Goal: Information Seeking & Learning: Learn about a topic

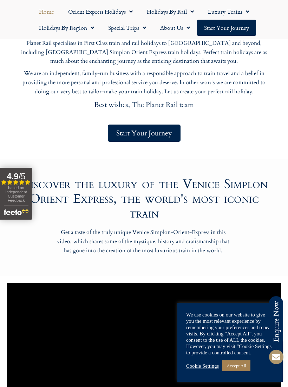
scroll to position [334, 0]
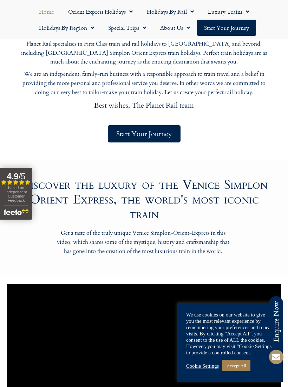
click at [175, 12] on link "Holidays by Rail" at bounding box center [170, 12] width 61 height 16
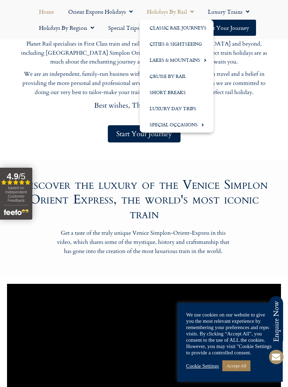
scroll to position [333, 0]
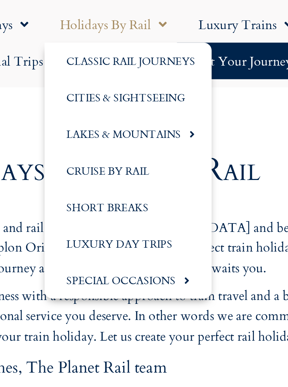
click at [140, 72] on link "Cruise by Rail" at bounding box center [177, 76] width 74 height 16
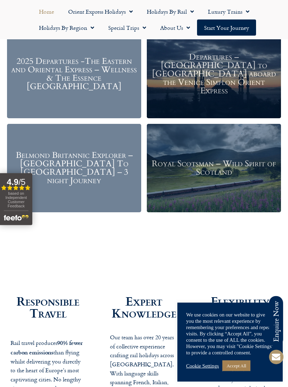
scroll to position [908, 0]
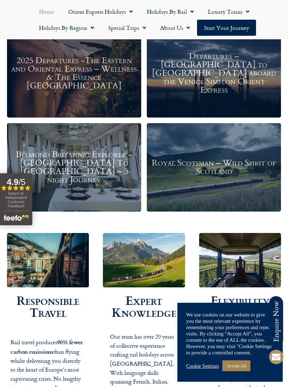
click at [220, 189] on div "Royal Scotsman – Wild Spirit of Scotland" at bounding box center [214, 168] width 134 height 89
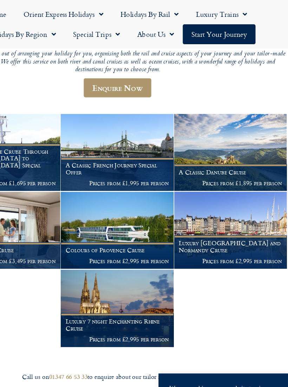
scroll to position [114, 0]
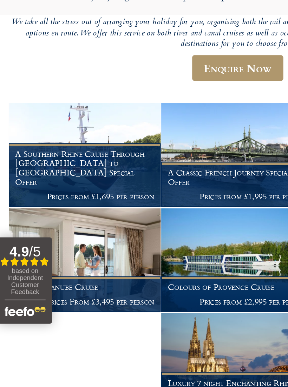
click at [72, 120] on h1 "A Southern Rhine Cruise Through Germany to Switzerland Special Offer" at bounding box center [52, 131] width 84 height 22
click at [74, 120] on h1 "A Southern Rhine Cruise Through Germany to Switzerland Special Offer" at bounding box center [52, 131] width 84 height 22
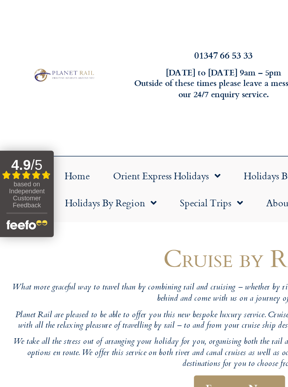
scroll to position [5, 0]
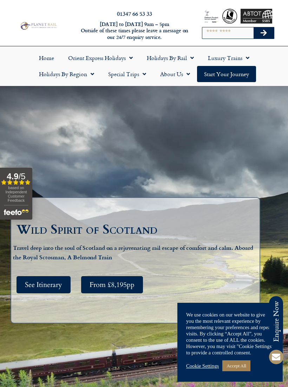
click at [51, 289] on span "See Itinerary" at bounding box center [43, 285] width 37 height 9
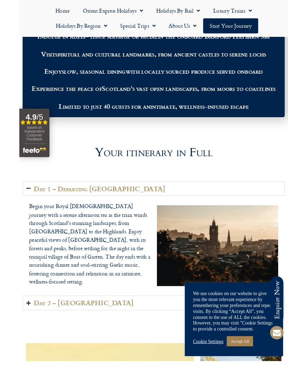
scroll to position [1110, 0]
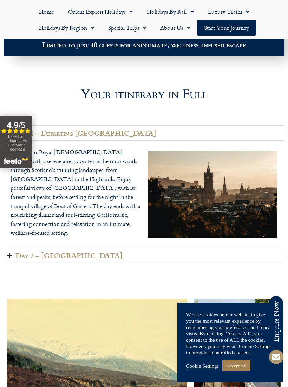
click at [221, 261] on summary "Day 2 – [GEOGRAPHIC_DATA]" at bounding box center [144, 256] width 281 height 16
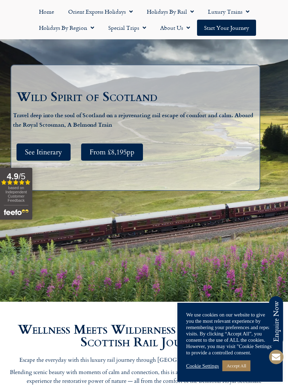
scroll to position [0, 0]
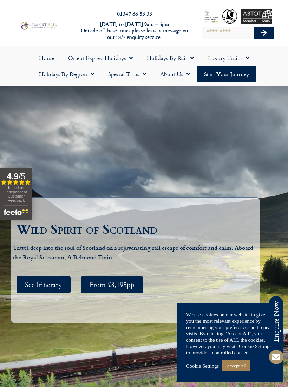
click at [186, 63] on link "Holidays by Rail" at bounding box center [170, 58] width 61 height 16
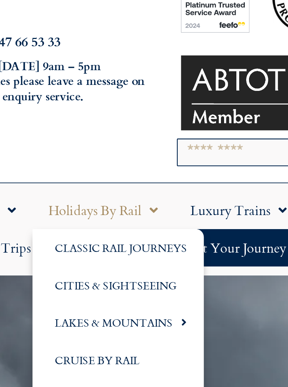
click at [140, 139] on link "Cities & Sightseeing" at bounding box center [177, 147] width 74 height 16
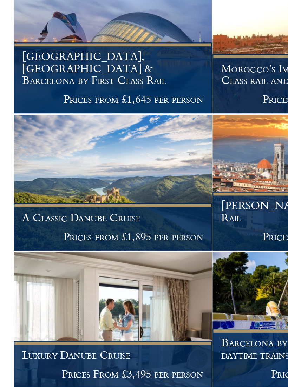
scroll to position [400, 0]
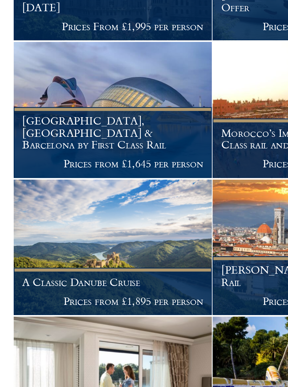
click at [93, 193] on img at bounding box center [51, 224] width 91 height 63
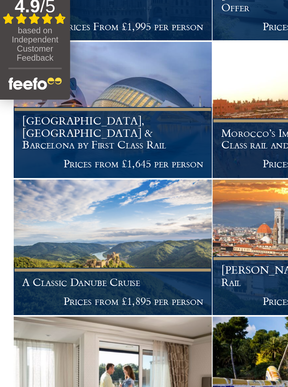
scroll to position [371, 0]
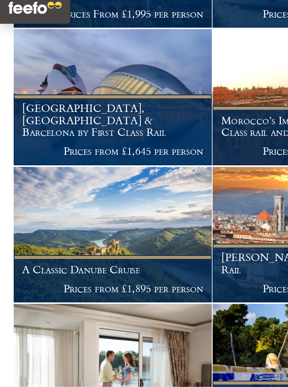
click at [113, 286] on img at bounding box center [143, 317] width 91 height 63
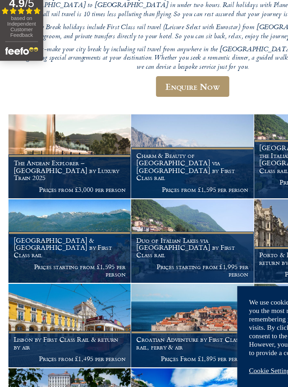
scroll to position [129, 0]
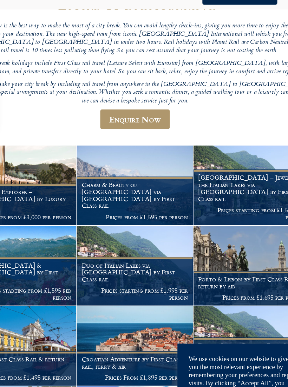
click at [116, 235] on figcaption "Duo of Italian Lakes via Locarno by First Class rail Prices starting from £1,99…" at bounding box center [143, 254] width 91 height 38
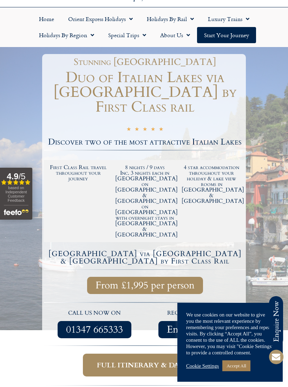
scroll to position [39, 0]
